Goal: Task Accomplishment & Management: Manage account settings

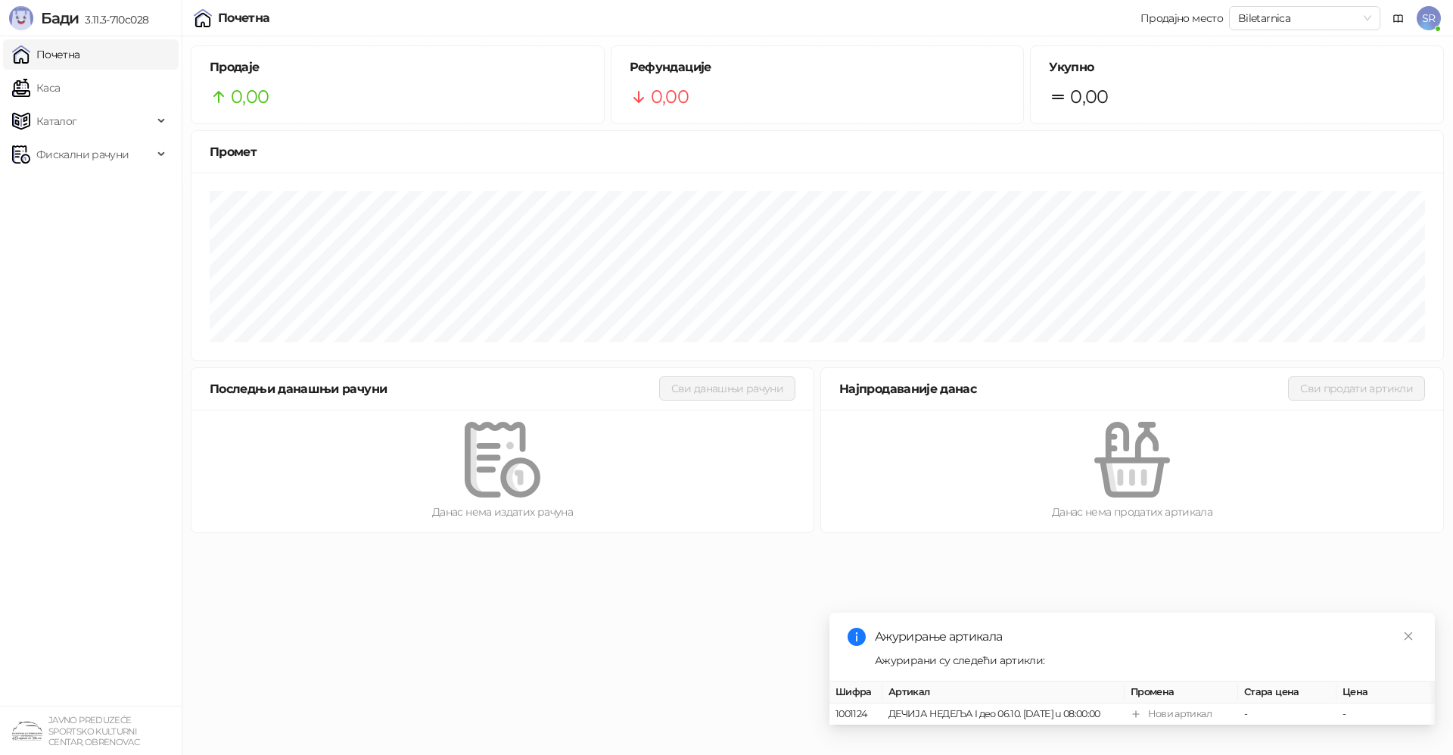
click at [1425, 19] on span "SR" at bounding box center [1429, 18] width 24 height 24
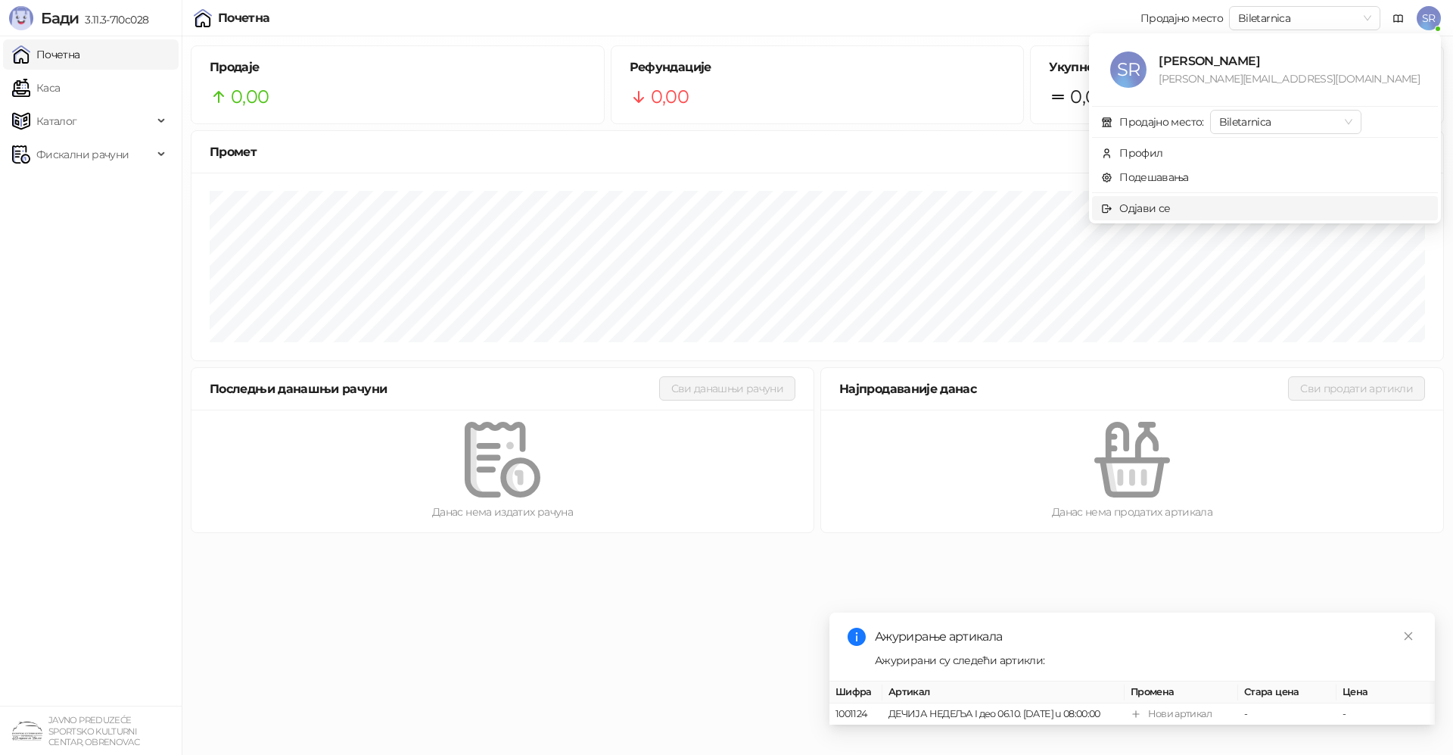
click at [1255, 214] on span "Одјави се" at bounding box center [1265, 208] width 328 height 17
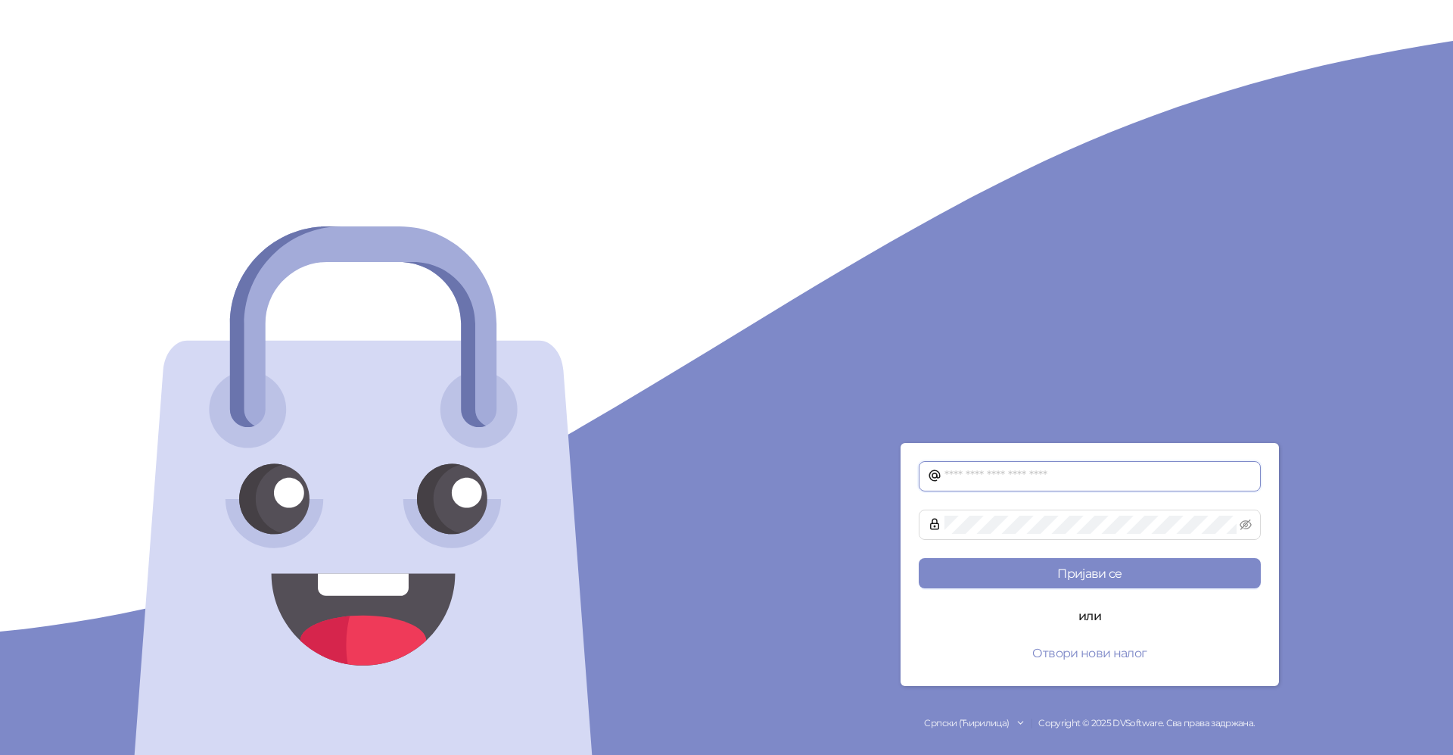
click at [989, 471] on input "text" at bounding box center [1098, 476] width 307 height 18
type input "*"
click at [981, 470] on input "text" at bounding box center [1098, 476] width 307 height 18
type input "**********"
click at [1162, 579] on button "Пријави се" at bounding box center [1090, 573] width 342 height 30
